Goal: Task Accomplishment & Management: Manage account settings

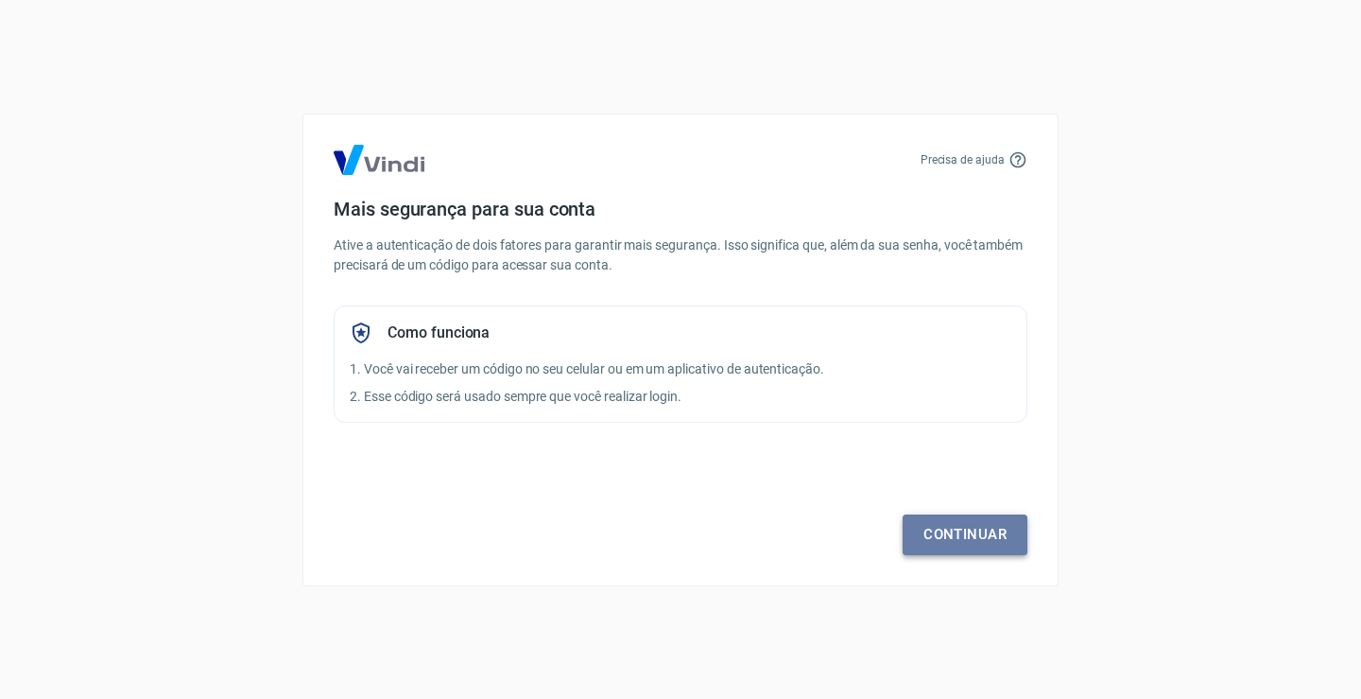
click at [951, 532] on link "Continuar" at bounding box center [965, 534] width 125 height 40
click at [952, 544] on link "Continuar" at bounding box center [965, 534] width 125 height 40
click at [964, 522] on link "Continuar" at bounding box center [965, 534] width 125 height 40
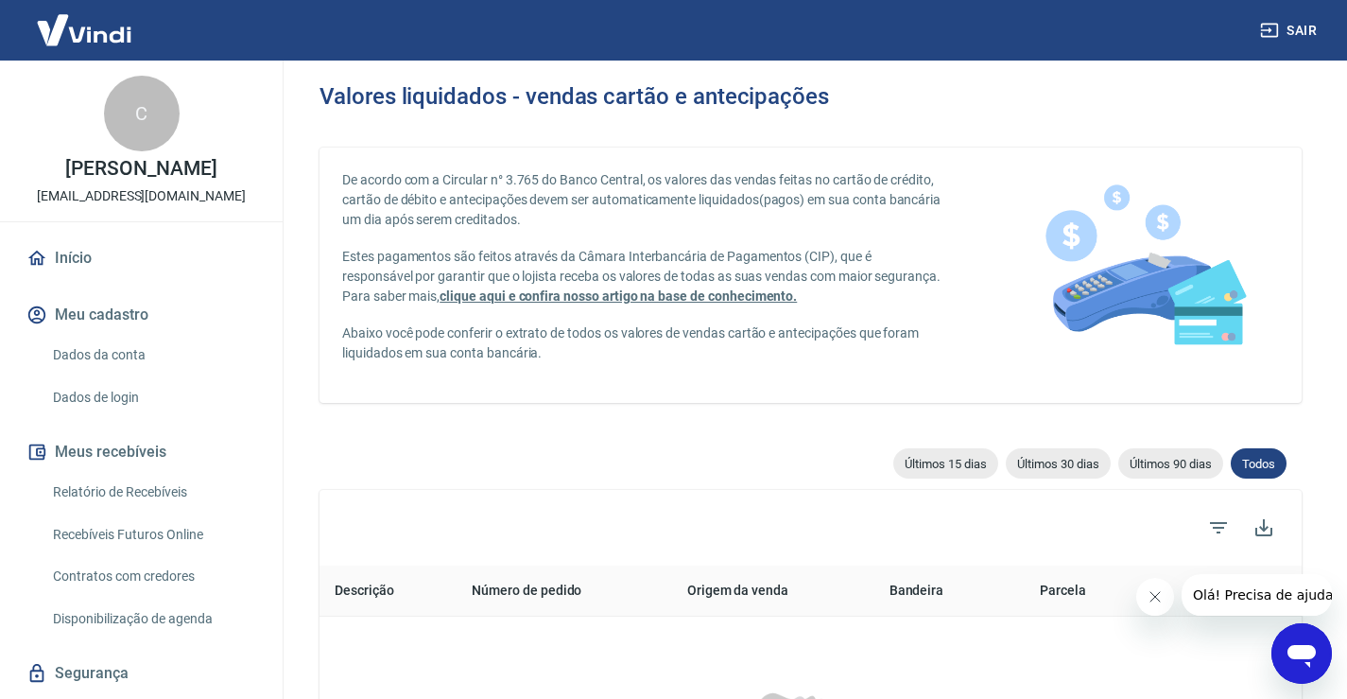
click at [120, 349] on link "Dados da conta" at bounding box center [152, 355] width 215 height 39
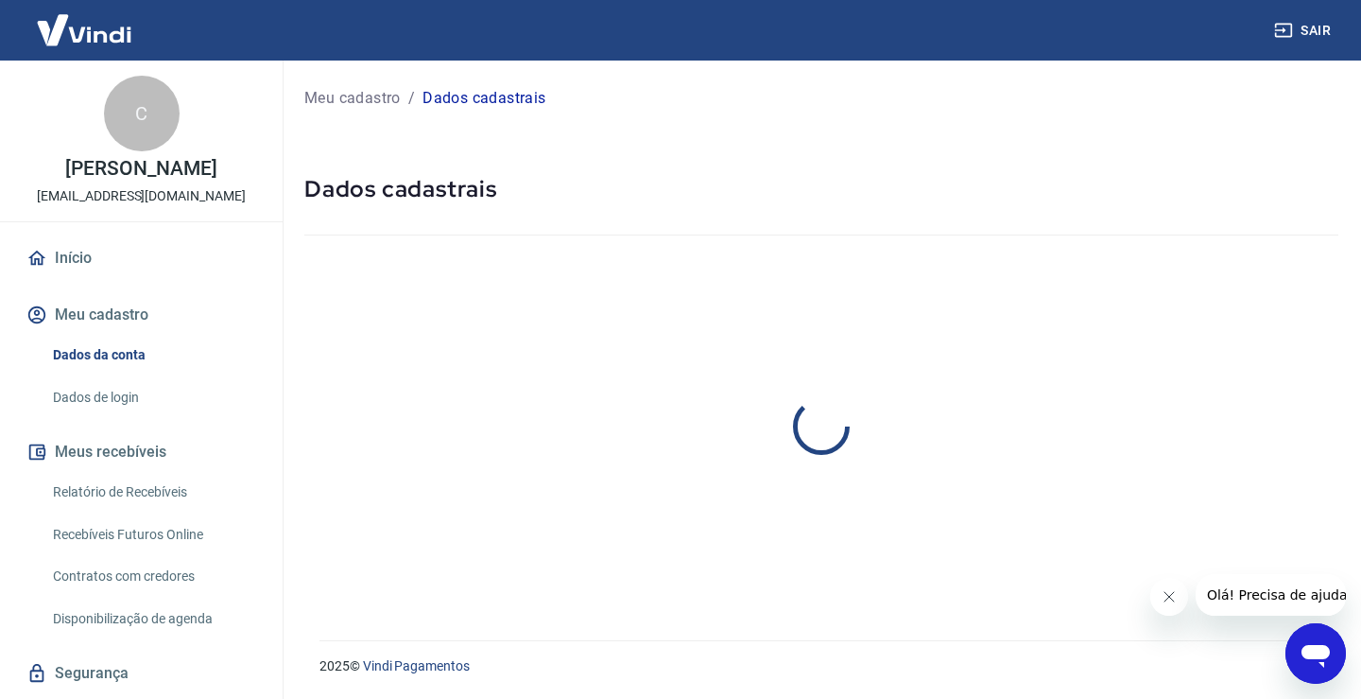
select select "SP"
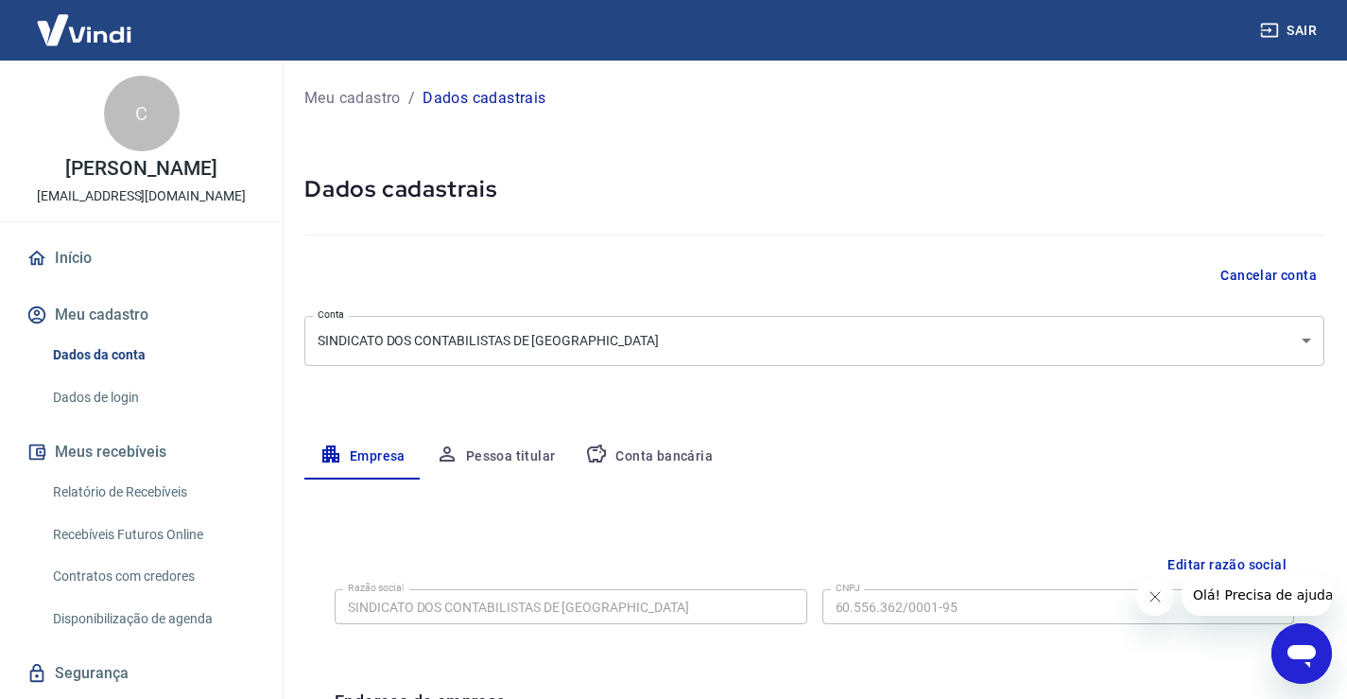
scroll to position [189, 0]
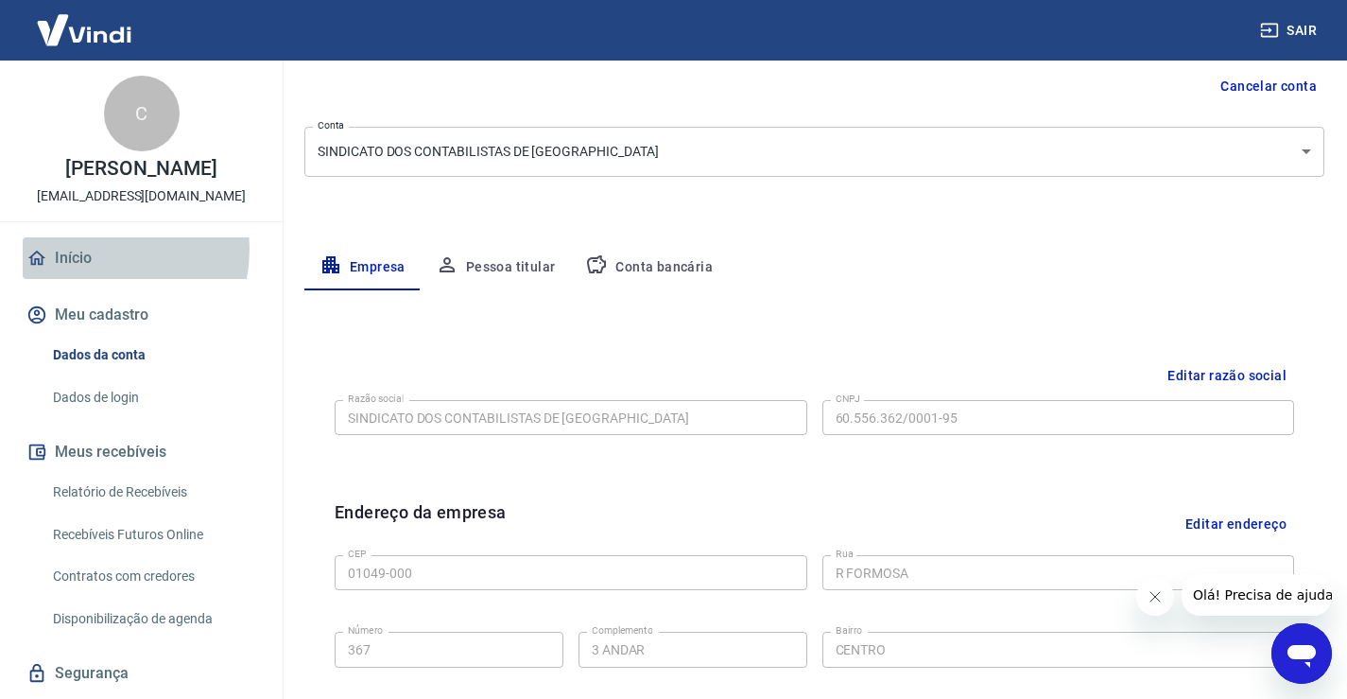
click at [98, 250] on link "Início" at bounding box center [141, 258] width 237 height 42
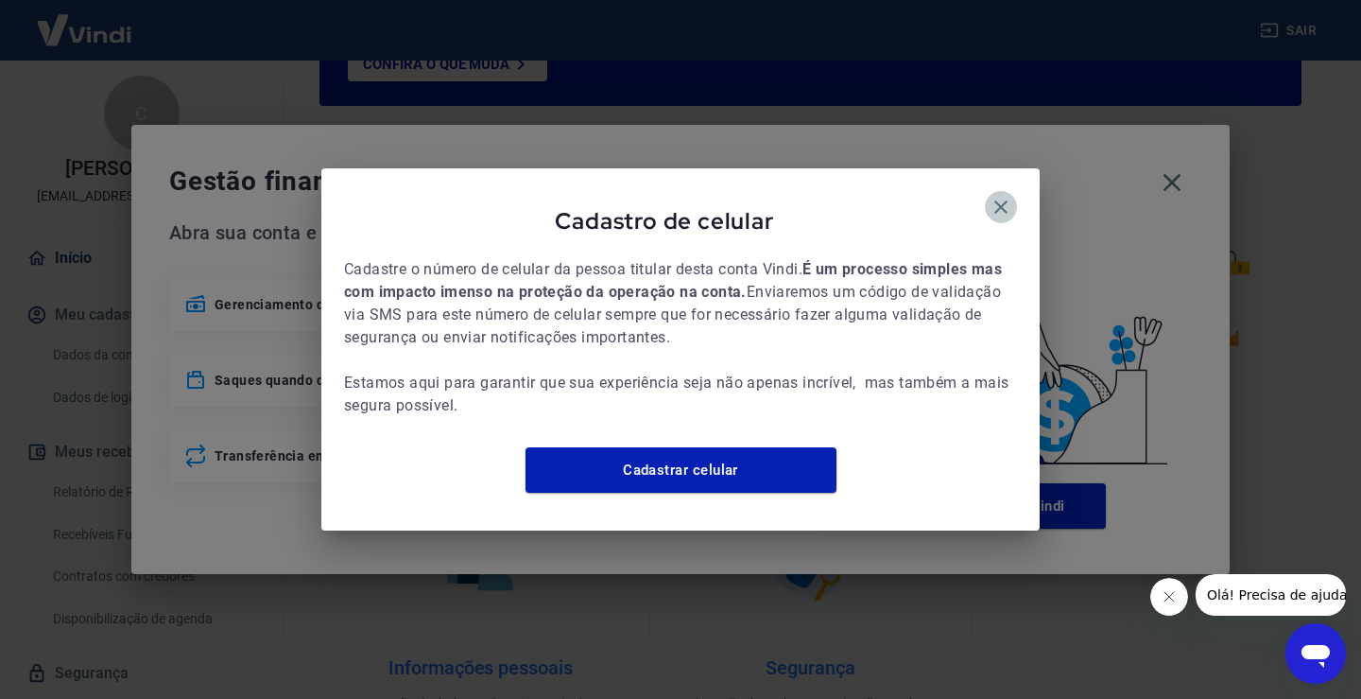
click at [1007, 200] on icon "button" at bounding box center [1001, 206] width 13 height 13
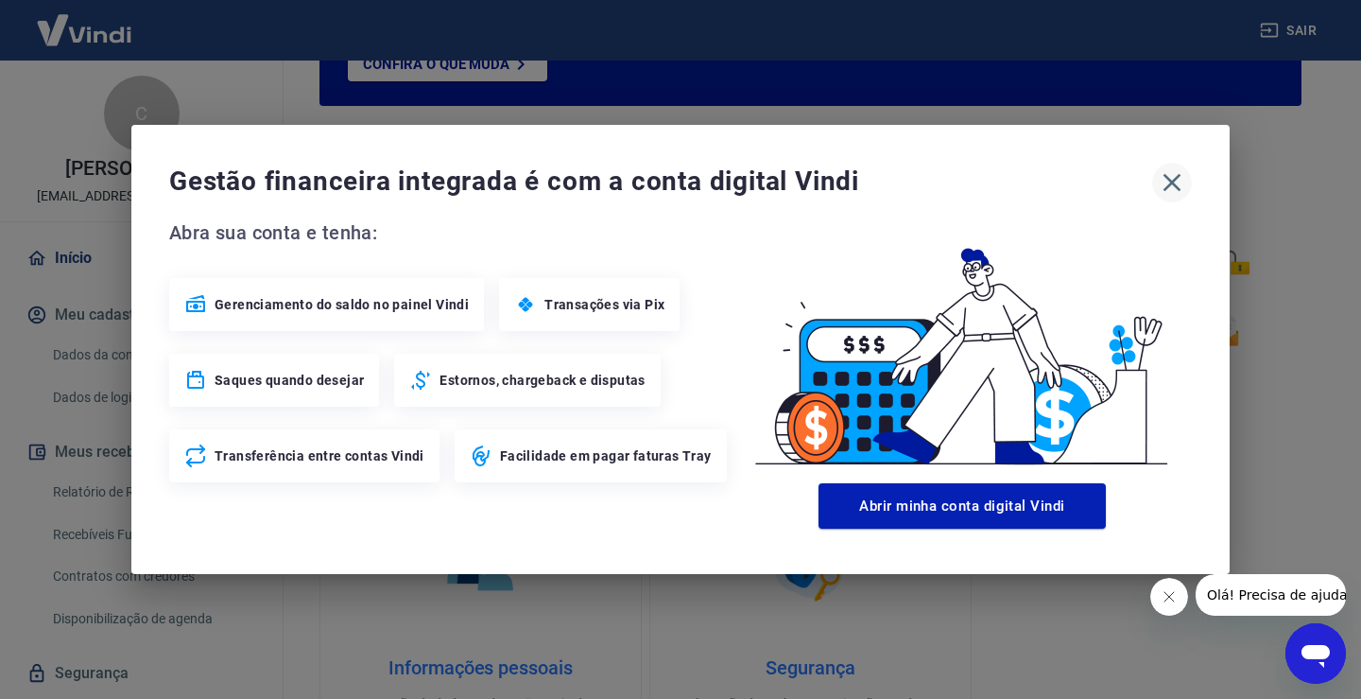
click at [1158, 186] on icon "button" at bounding box center [1172, 182] width 30 height 30
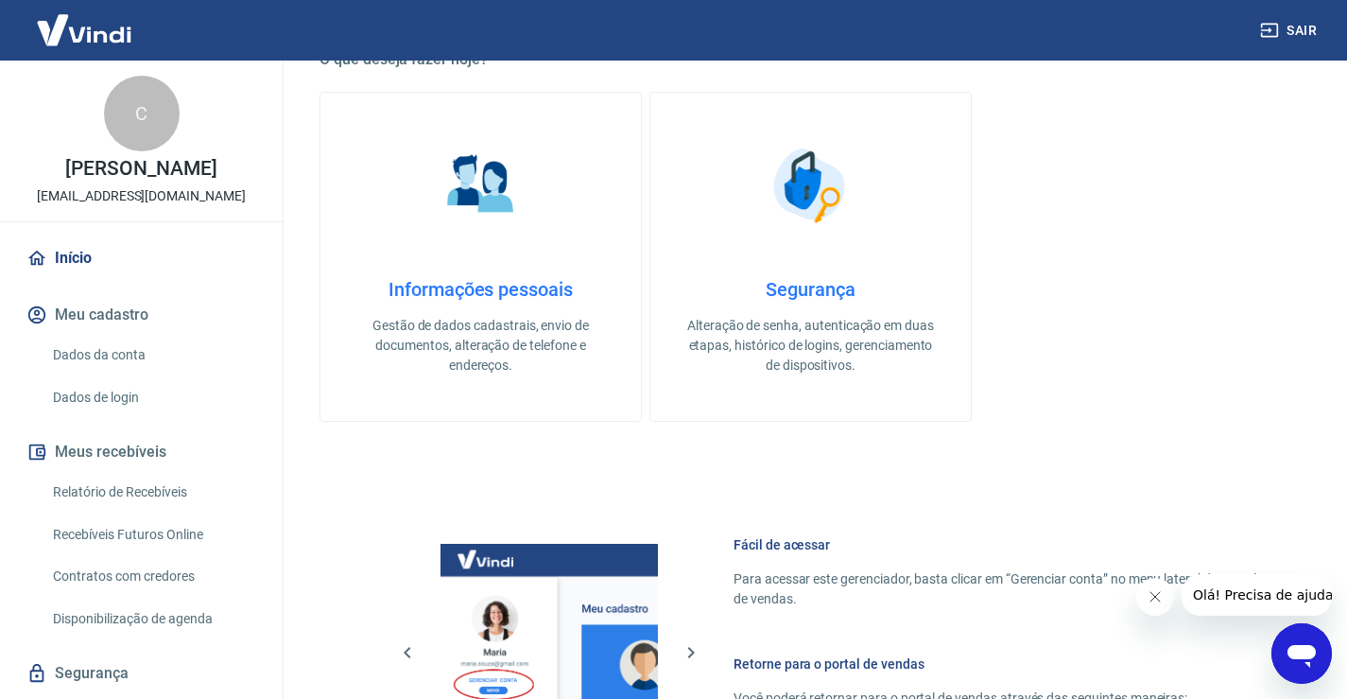
scroll to position [945, 0]
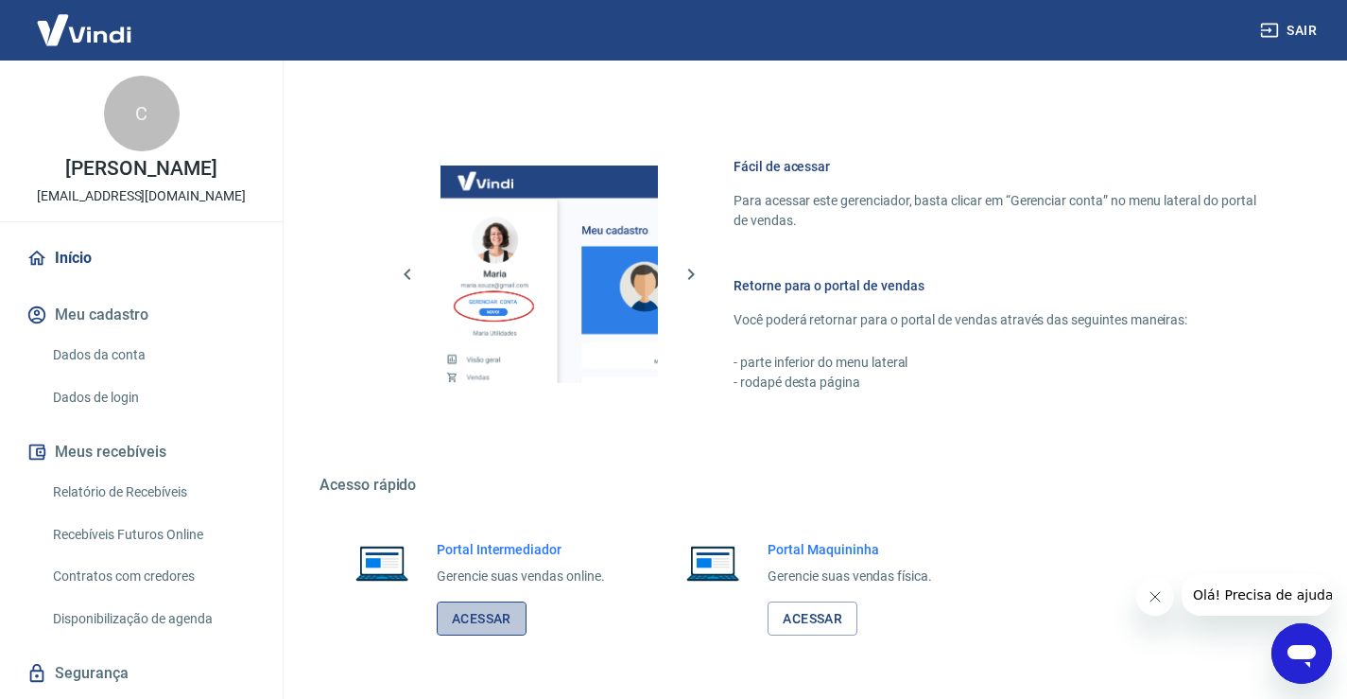
click at [504, 613] on link "Acessar" at bounding box center [482, 618] width 90 height 35
click at [487, 625] on link "Acessar" at bounding box center [482, 618] width 90 height 35
